Goal: Information Seeking & Learning: Find specific page/section

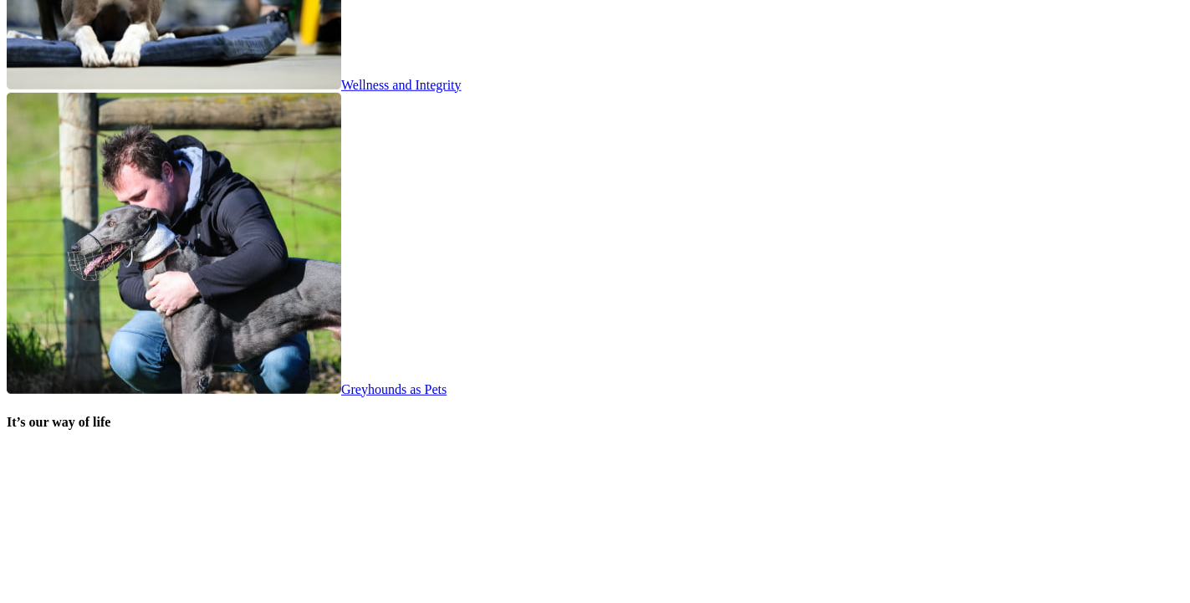
scroll to position [3345, 0]
